Goal: Transaction & Acquisition: Purchase product/service

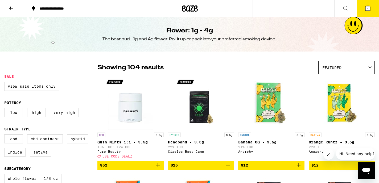
click at [189, 10] on icon at bounding box center [190, 8] width 8 height 6
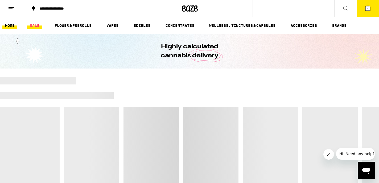
click at [34, 24] on link "SALE" at bounding box center [34, 25] width 15 height 6
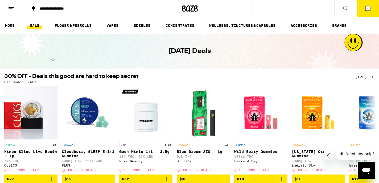
click at [362, 76] on div "(173)" at bounding box center [365, 77] width 20 height 6
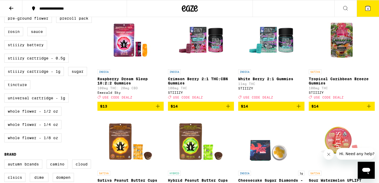
scroll to position [271, 0]
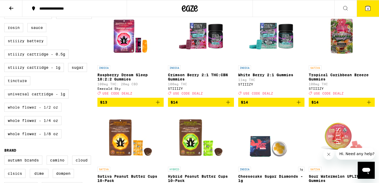
click at [28, 112] on label "Whole Flower - 1/2 oz" at bounding box center [32, 107] width 57 height 9
checkbox input "true"
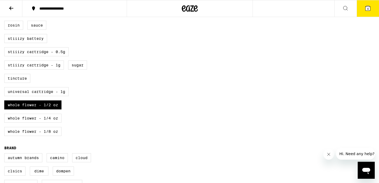
scroll to position [274, 0]
click at [19, 140] on div "All-In-One Blunt Pack Capsules Chocolate Diamonds Gummies Infused Preroll Pack …" at bounding box center [50, 40] width 93 height 200
click at [19, 122] on label "Whole Flower - 1/4 oz" at bounding box center [32, 117] width 57 height 9
checkbox input "true"
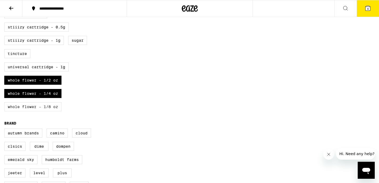
click at [18, 112] on label "Whole Flower - 1/8 oz" at bounding box center [32, 106] width 57 height 9
checkbox input "true"
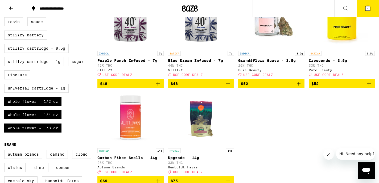
scroll to position [259, 0]
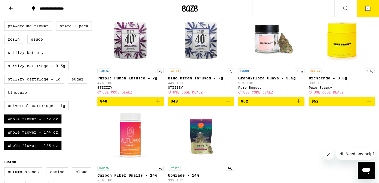
click at [300, 105] on icon "Add to bag" at bounding box center [299, 101] width 6 height 6
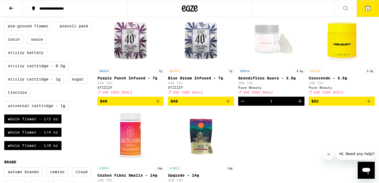
click at [367, 105] on icon "Add to bag" at bounding box center [369, 101] width 6 height 6
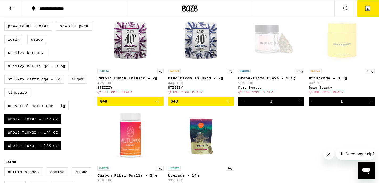
click at [371, 105] on icon "Increment" at bounding box center [370, 101] width 6 height 6
click at [369, 11] on icon at bounding box center [368, 8] width 6 height 6
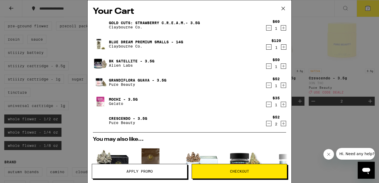
click at [268, 30] on icon "Decrement" at bounding box center [268, 28] width 5 height 6
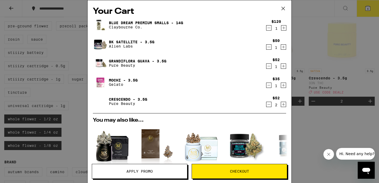
click at [268, 29] on icon "Decrement" at bounding box center [268, 28] width 5 height 6
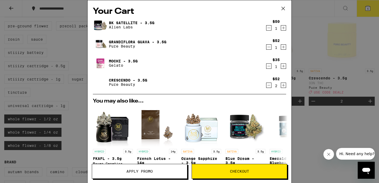
click at [268, 29] on icon "Decrement" at bounding box center [268, 28] width 5 height 6
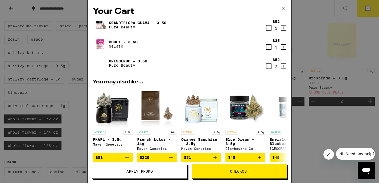
click at [334, 77] on div "Your Cart Grandiflora Guava - 3.5g Pure Beauty $52 1 Mochi - 3.5g Gelato $35 1 …" at bounding box center [189, 91] width 379 height 183
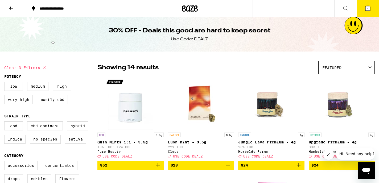
click at [188, 5] on icon at bounding box center [190, 9] width 16 height 10
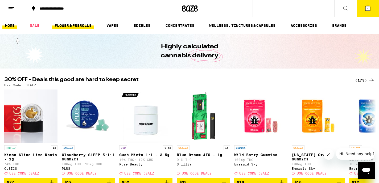
click at [89, 26] on link "FLOWER & PREROLLS" at bounding box center [73, 25] width 42 height 6
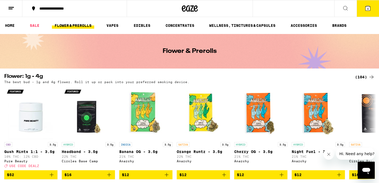
click at [362, 75] on div "(104)" at bounding box center [365, 77] width 20 height 6
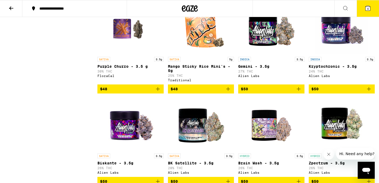
scroll to position [1699, 0]
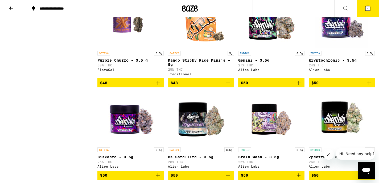
click at [138, 48] on img "Open page for Purple Churro - 3.5 g from FloraCal" at bounding box center [130, 21] width 41 height 53
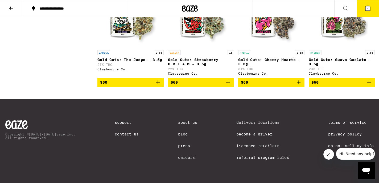
scroll to position [2470, 0]
click at [371, 8] on icon at bounding box center [368, 8] width 6 height 6
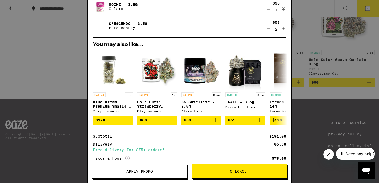
scroll to position [76, 0]
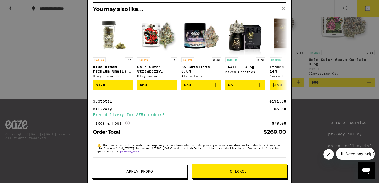
click at [161, 172] on span "Apply Promo" at bounding box center [139, 172] width 95 height 4
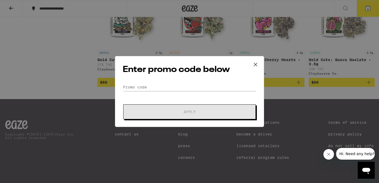
click at [138, 92] on form "Promo Code Apply" at bounding box center [190, 101] width 134 height 36
click at [136, 85] on input "Promo Code" at bounding box center [190, 87] width 134 height 8
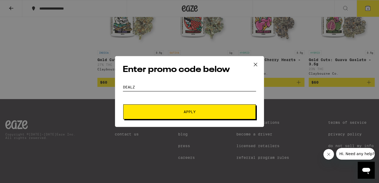
type input "dealz"
click at [145, 109] on button "Apply" at bounding box center [189, 112] width 133 height 15
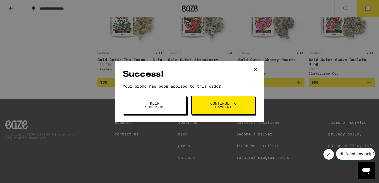
click at [223, 102] on span "Continue to payment" at bounding box center [223, 105] width 27 height 7
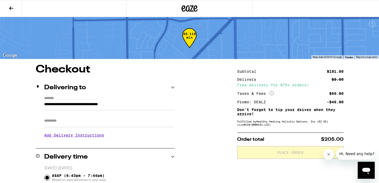
click at [87, 128] on input "Apt/Suite" at bounding box center [109, 121] width 130 height 13
type input "**********"
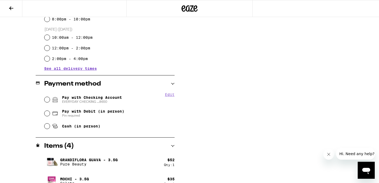
scroll to position [205, 0]
